Goal: Information Seeking & Learning: Learn about a topic

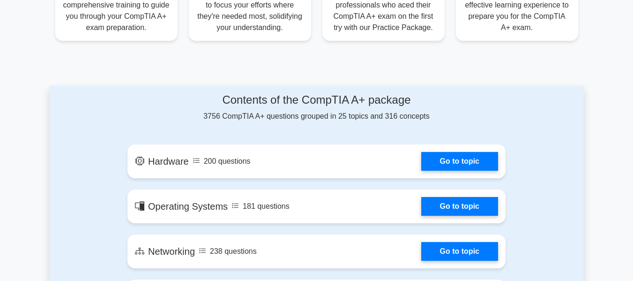
scroll to position [422, 0]
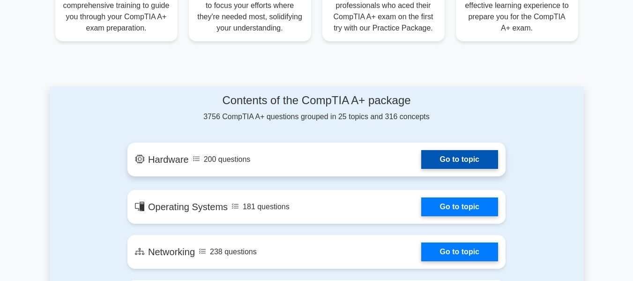
click at [453, 163] on link "Go to topic" at bounding box center [459, 159] width 77 height 19
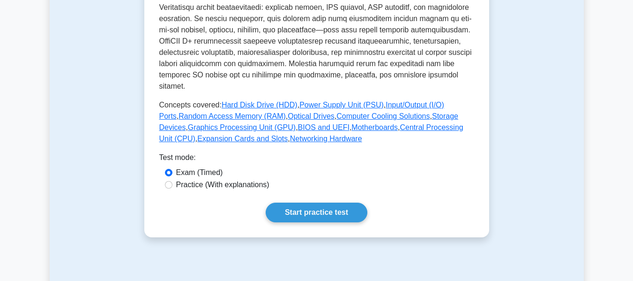
scroll to position [375, 0]
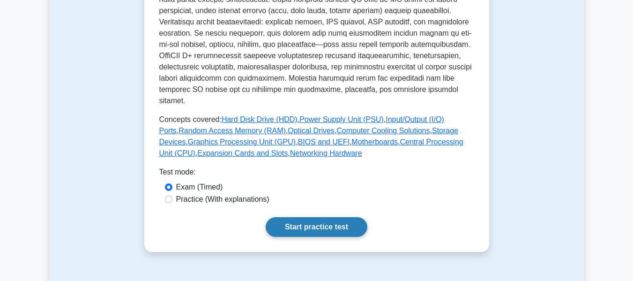
click at [339, 217] on link "Start practice test" at bounding box center [317, 227] width 102 height 20
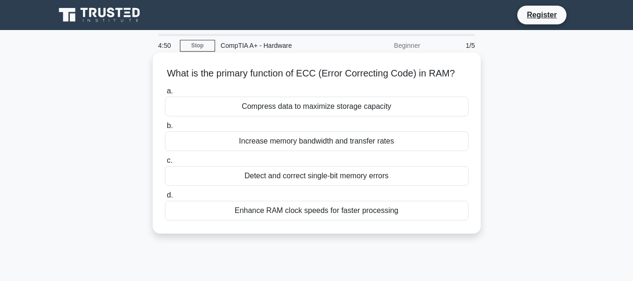
click at [372, 177] on div "Detect and correct single-bit memory errors" at bounding box center [317, 176] width 304 height 20
click at [165, 163] on input "c. Detect and correct single-bit memory errors" at bounding box center [165, 160] width 0 height 6
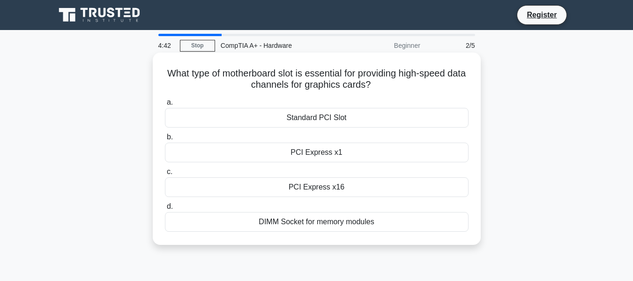
click at [356, 188] on div "PCI Express x16" at bounding box center [317, 187] width 304 height 20
click at [165, 175] on input "c. PCI Express x16" at bounding box center [165, 172] width 0 height 6
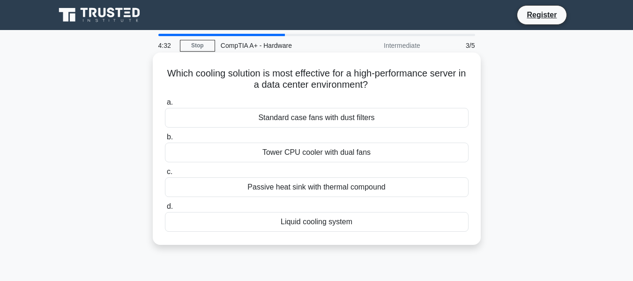
click at [346, 225] on div "Liquid cooling system" at bounding box center [317, 222] width 304 height 20
click at [165, 209] on input "d. Liquid cooling system" at bounding box center [165, 206] width 0 height 6
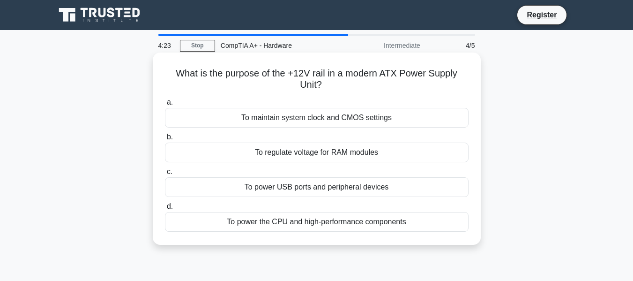
click at [354, 223] on div "To power the CPU and high-performance components" at bounding box center [317, 222] width 304 height 20
click at [165, 209] on input "d. To power the CPU and high-performance components" at bounding box center [165, 206] width 0 height 6
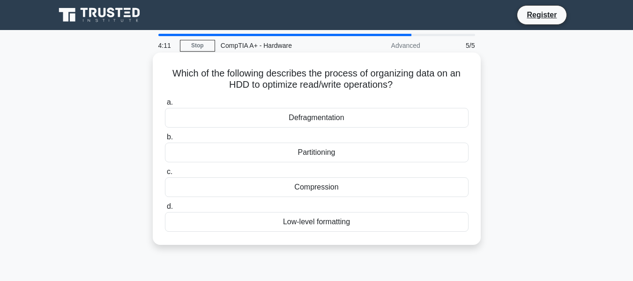
click at [339, 124] on div "Defragmentation" at bounding box center [317, 118] width 304 height 20
click at [165, 105] on input "a. Defragmentation" at bounding box center [165, 102] width 0 height 6
